Goal: Transaction & Acquisition: Purchase product/service

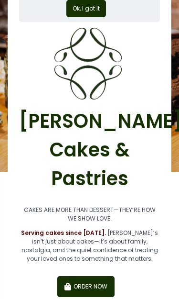
scroll to position [132, 0]
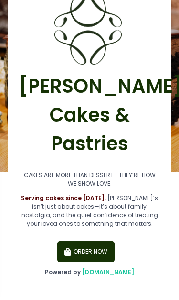
click at [98, 247] on button "ORDER NOW" at bounding box center [85, 251] width 57 height 21
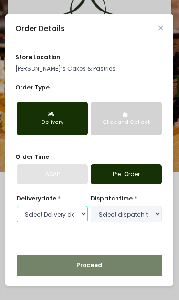
click at [79, 215] on select "Select Delivery date Monday, Oct 6th Tuesday, Oct 7th Wednesday, Oct 8th Thursd…" at bounding box center [52, 214] width 71 height 17
select select "2025-10-06"
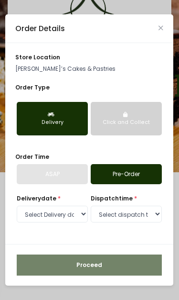
click at [153, 172] on link "Pre-Order" at bounding box center [126, 174] width 71 height 20
click at [113, 184] on link "Pre-Order" at bounding box center [126, 174] width 71 height 20
click at [62, 124] on div "Delivery" at bounding box center [52, 123] width 59 height 8
click at [129, 123] on div "Click and Collect" at bounding box center [126, 123] width 59 height 8
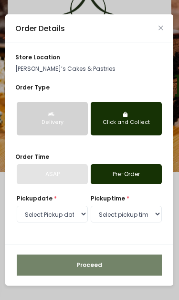
click at [72, 115] on button "Delivery" at bounding box center [52, 118] width 71 height 33
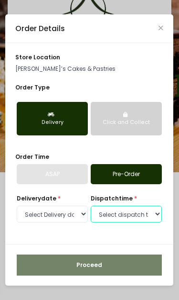
click at [134, 218] on select "Select dispatch time 09:30 AM - 10:00 AM 10:00 AM - 10:30 AM 10:30 AM - 11:00 A…" at bounding box center [126, 214] width 71 height 17
select select "12:00"
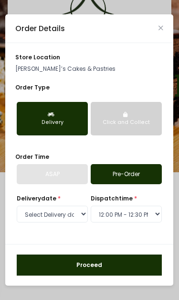
click at [140, 261] on button "Proceed" at bounding box center [89, 265] width 145 height 21
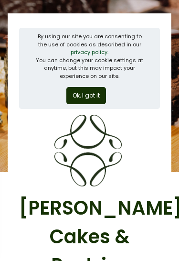
scroll to position [8, 0]
